Goal: Use online tool/utility: Use online tool/utility

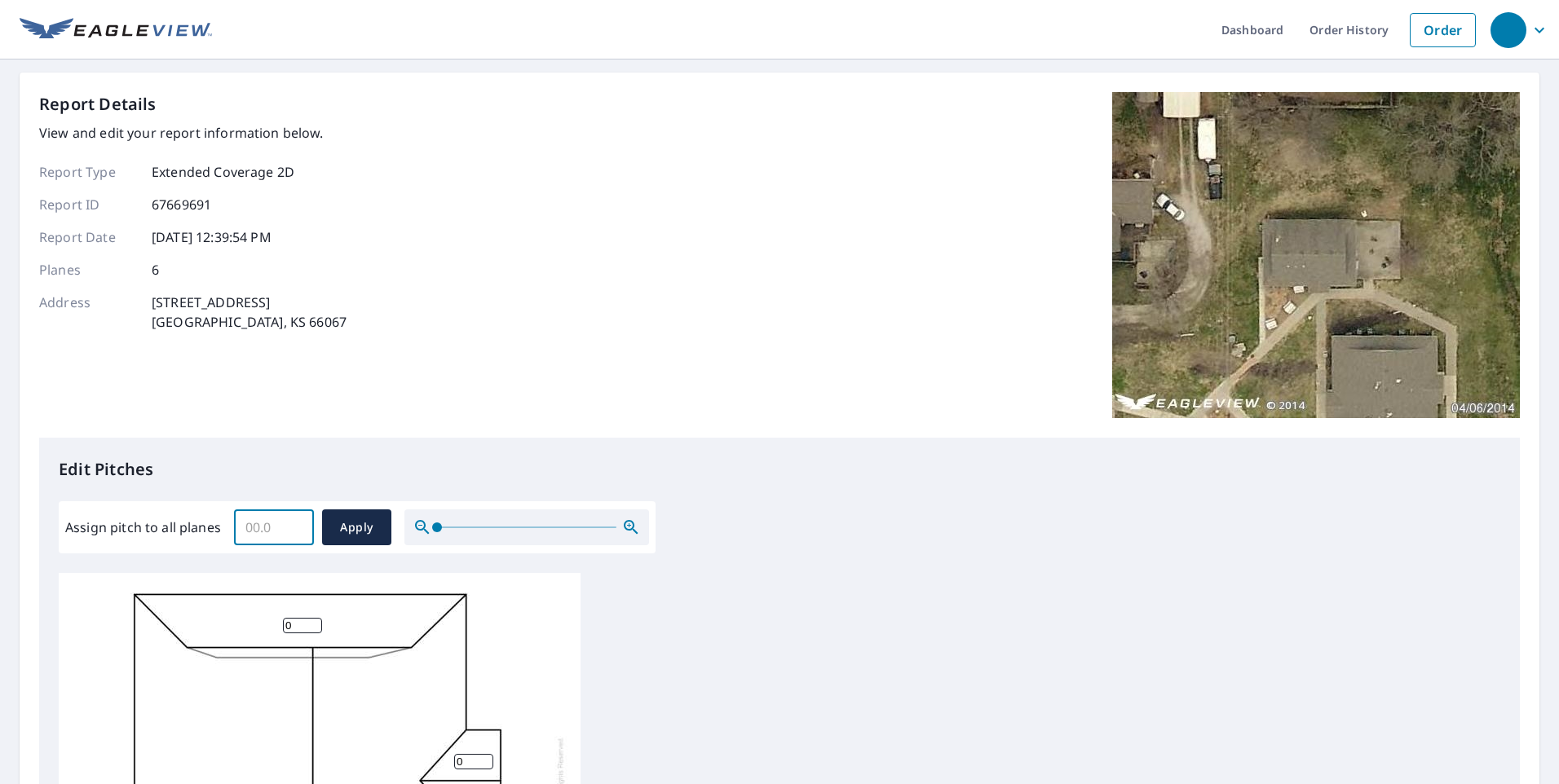
click at [251, 529] on input "Assign pitch to all planes" at bounding box center [274, 527] width 80 height 46
type input "4"
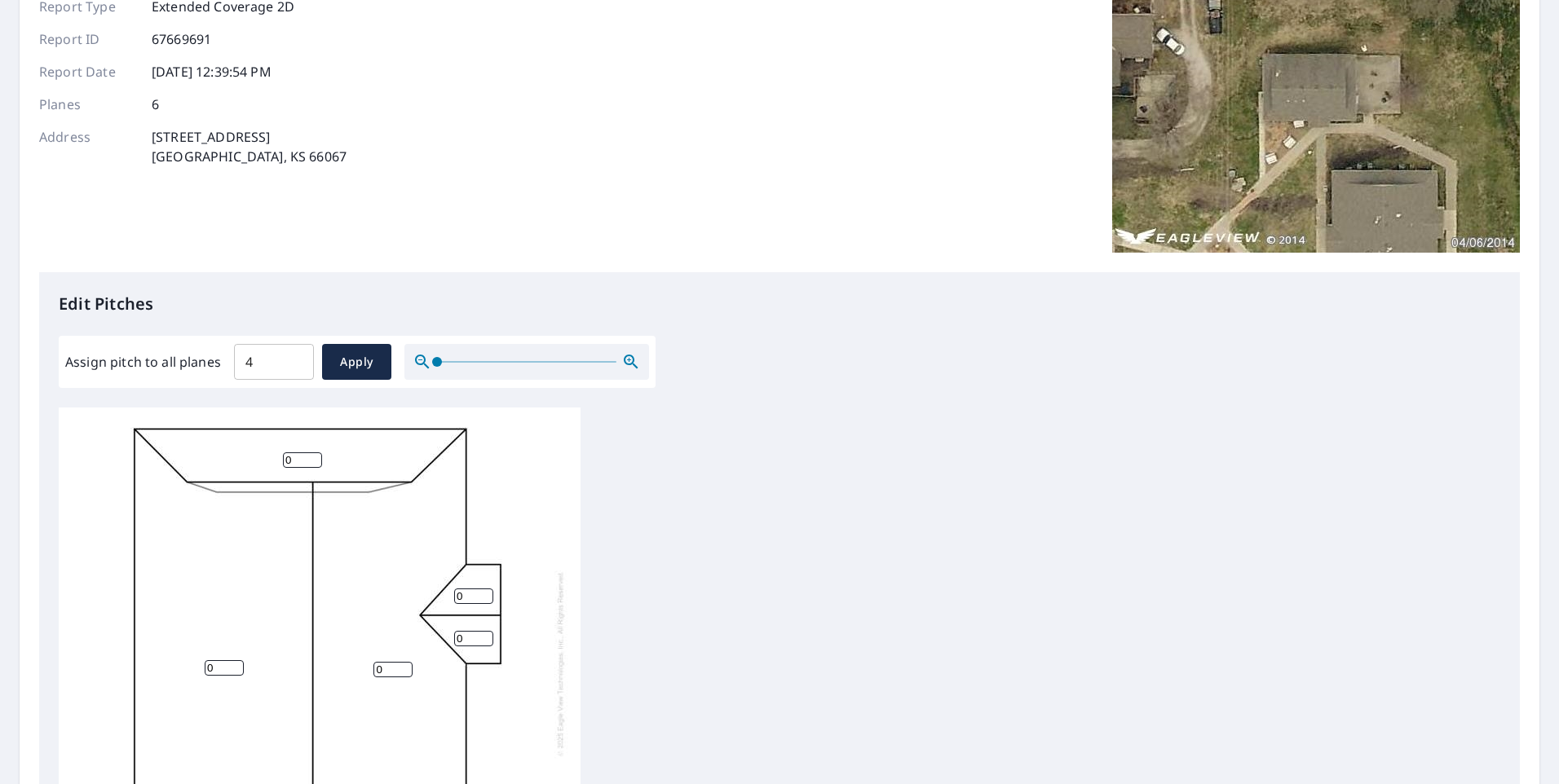
scroll to position [163, 0]
click at [319, 350] on div "4 ​ Apply" at bounding box center [312, 364] width 157 height 36
click at [432, 370] on span at bounding box center [437, 364] width 10 height 10
click at [327, 367] on button "Apply" at bounding box center [357, 364] width 70 height 36
type input "4"
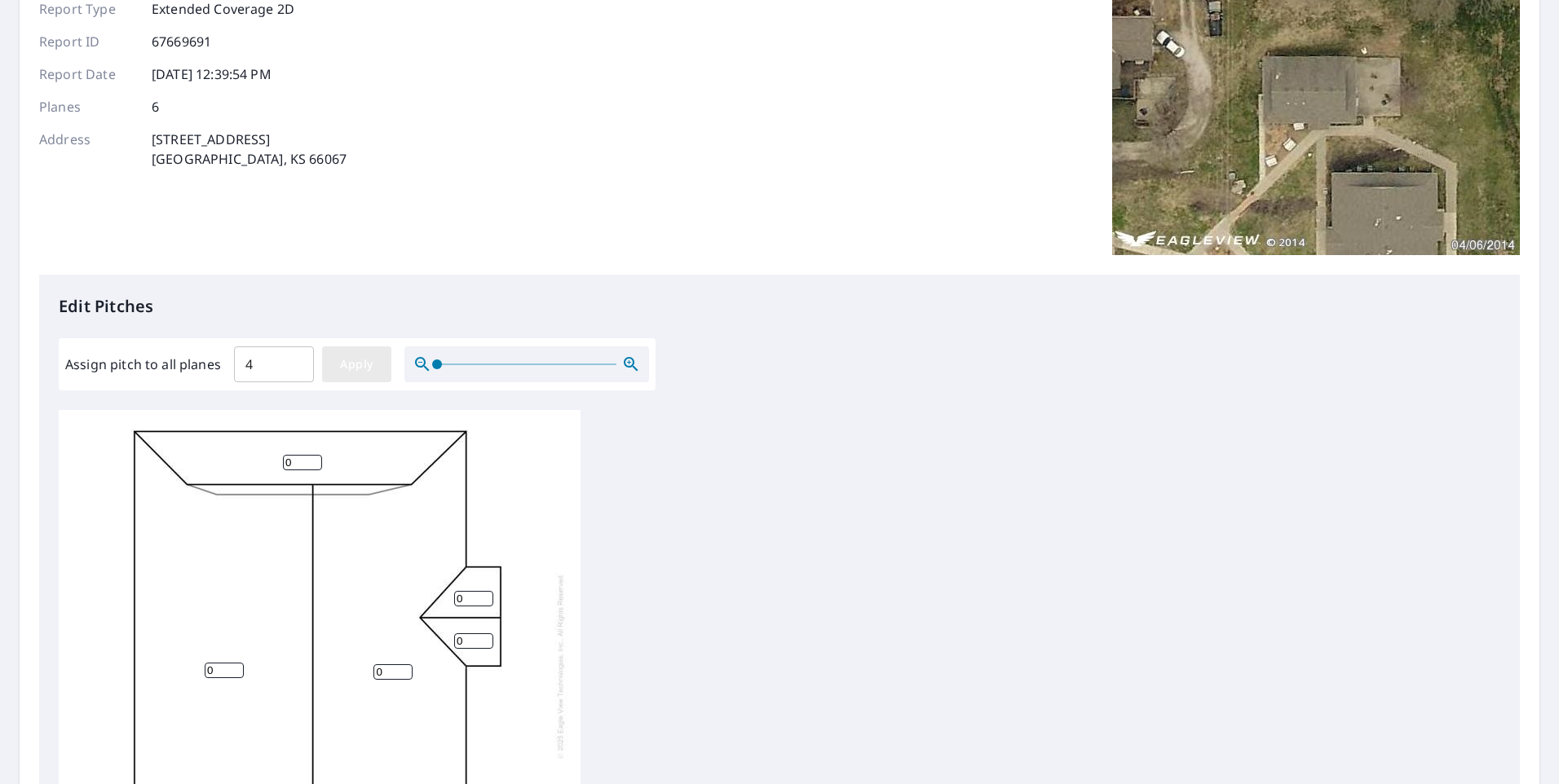
type input "4"
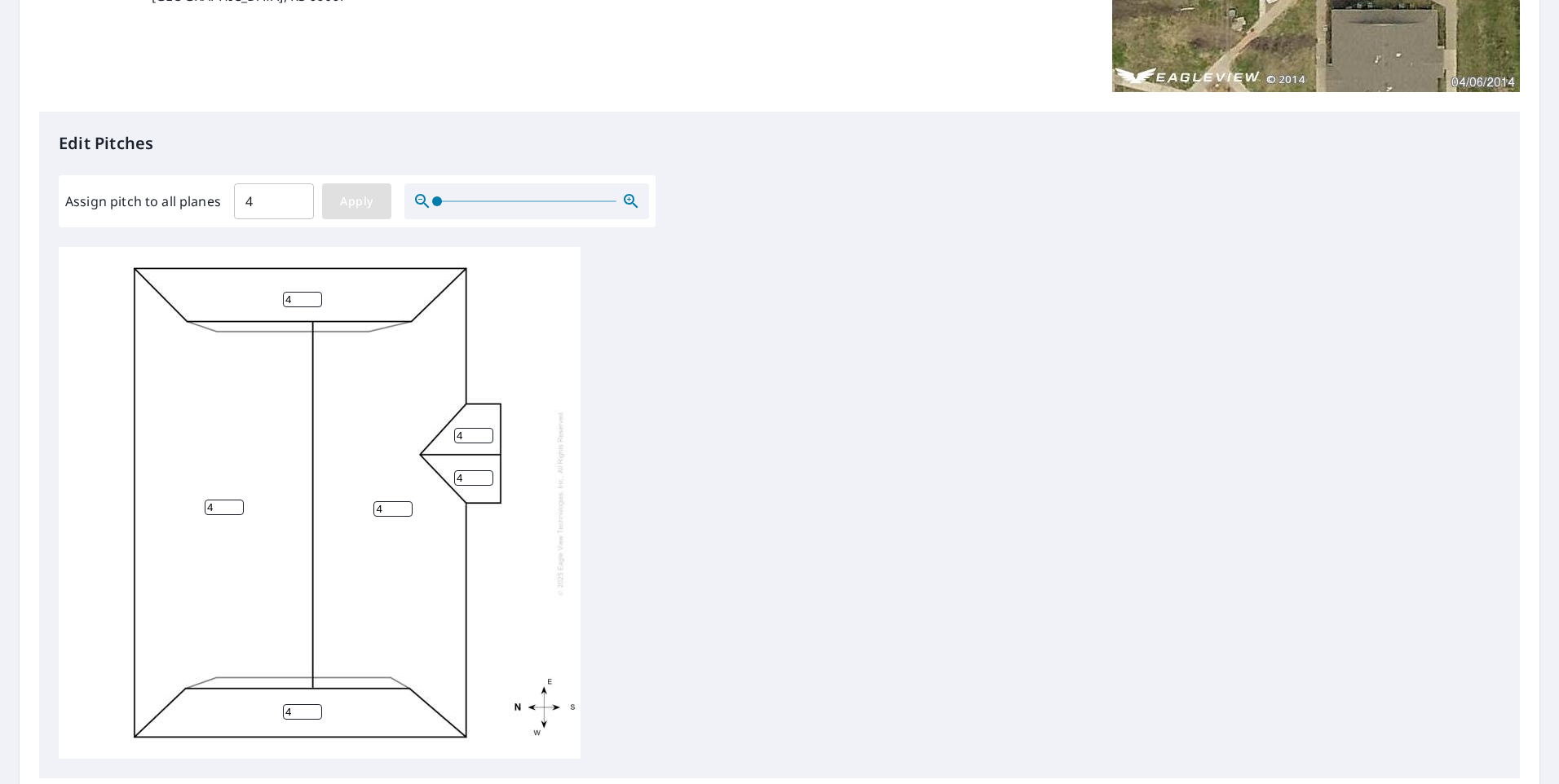
scroll to position [17, 0]
click at [625, 198] on icon "button" at bounding box center [631, 201] width 20 height 20
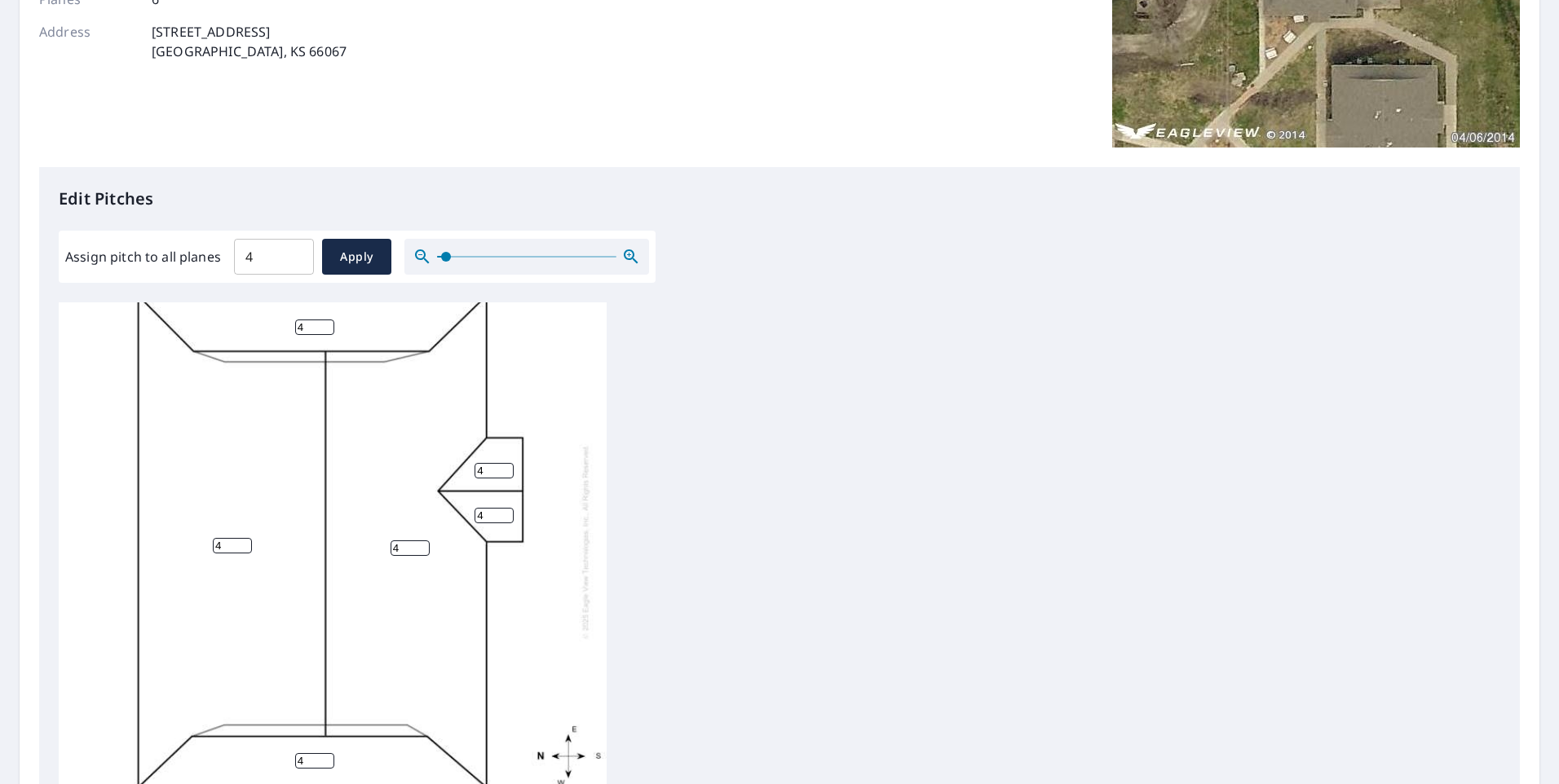
scroll to position [408, 0]
